Goal: Transaction & Acquisition: Purchase product/service

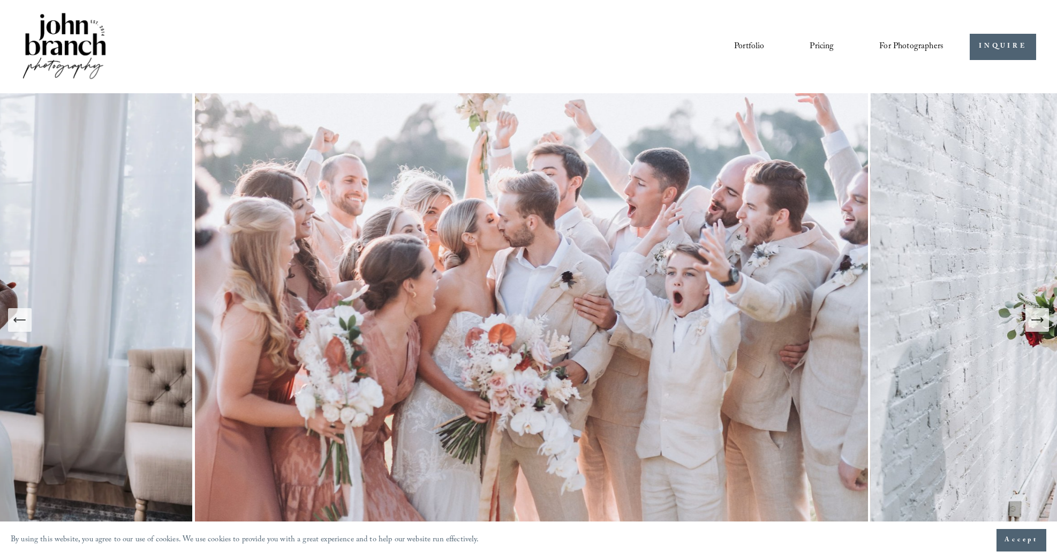
click at [822, 45] on link "Pricing" at bounding box center [822, 46] width 24 height 18
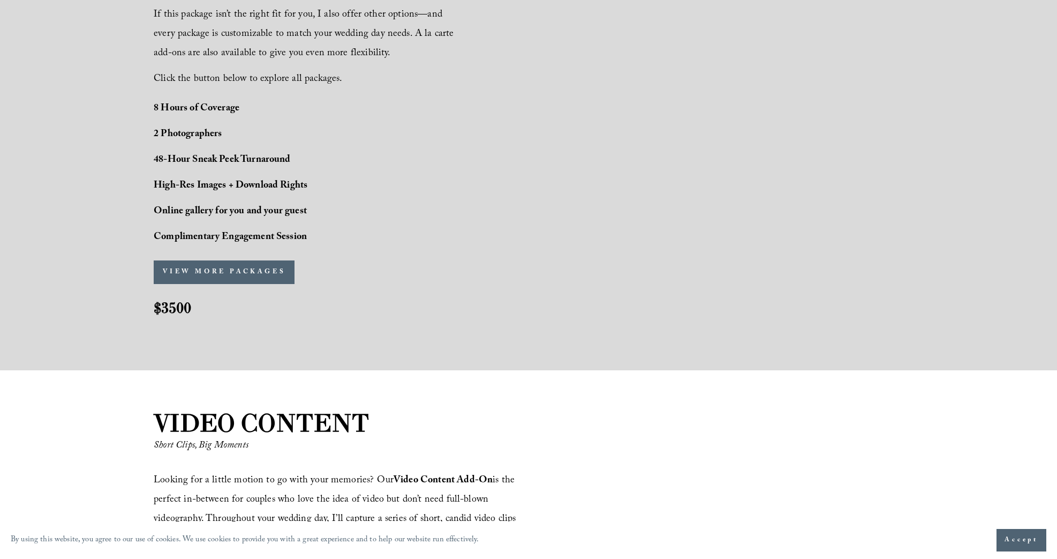
scroll to position [875, 0]
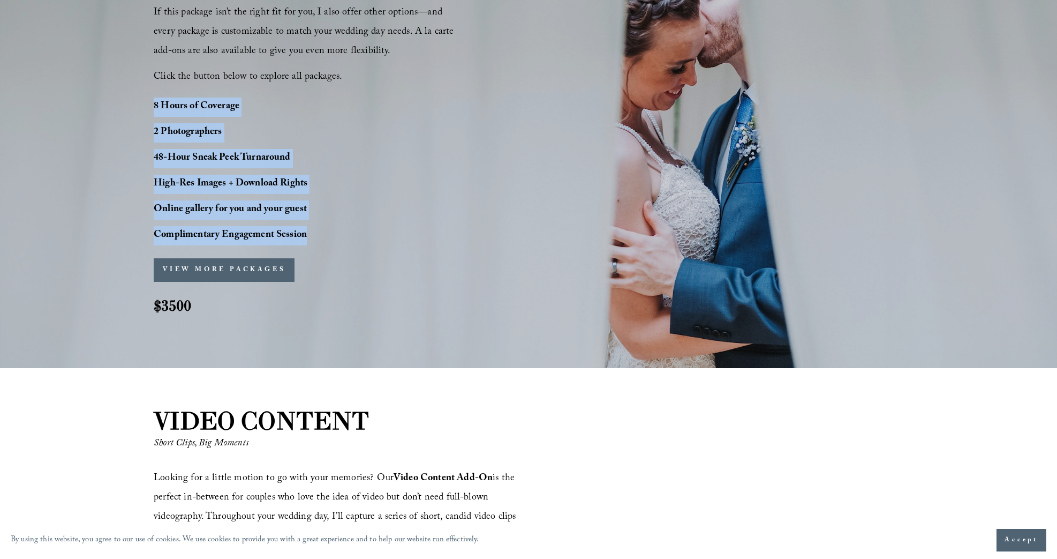
drag, startPoint x: 154, startPoint y: 104, endPoint x: 306, endPoint y: 232, distance: 198.8
click at [306, 232] on div "8 Hours of Coverage 2 Photographers 48-Hour Sneak Peek Turnaround High-Res Imag…" at bounding box center [261, 171] width 214 height 148
copy div "8 Hours of Coverage 2 Photographers 48-Hour Sneak Peek Turnaround High-Res Imag…"
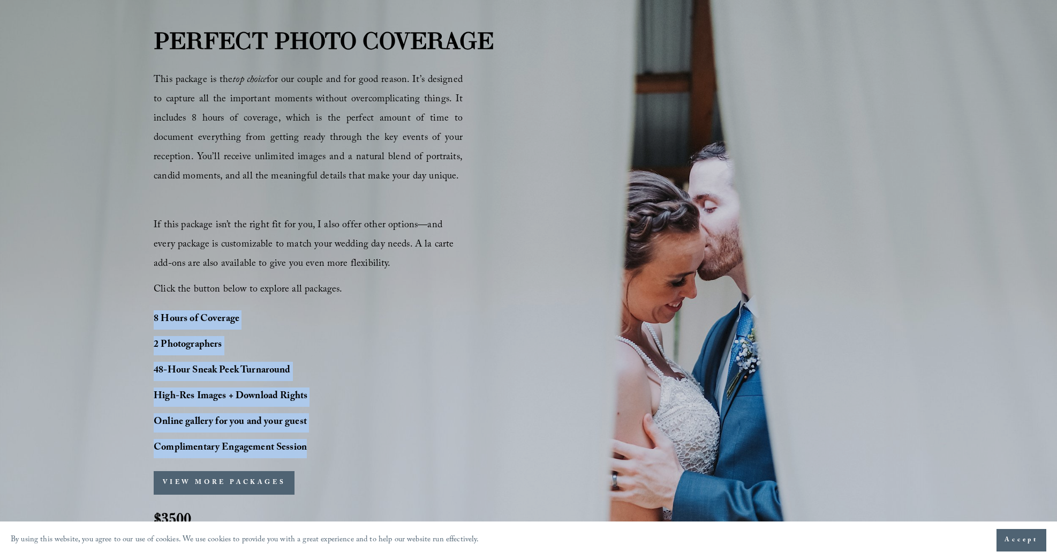
scroll to position [660, 0]
